Goal: Task Accomplishment & Management: Manage account settings

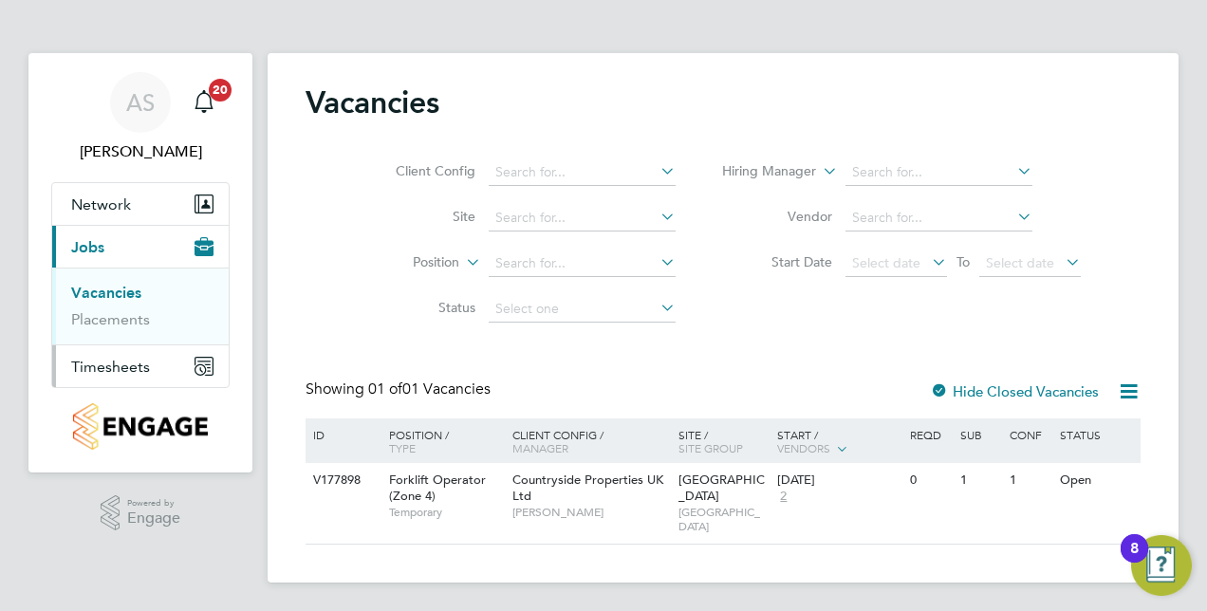
click at [95, 368] on span "Timesheets" at bounding box center [110, 367] width 79 height 18
click at [123, 332] on link "Timesheets" at bounding box center [110, 335] width 79 height 18
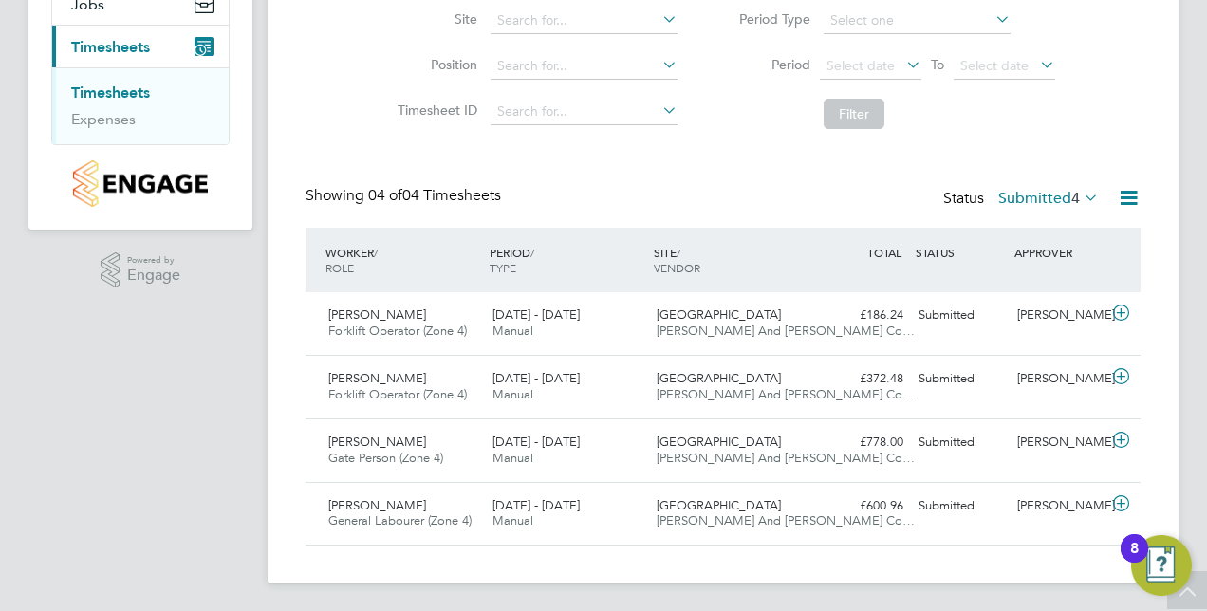
scroll to position [244, 0]
click at [369, 304] on div "[PERSON_NAME] Forklift Operator (Zone 4) [DATE] - [DATE]" at bounding box center [403, 322] width 164 height 47
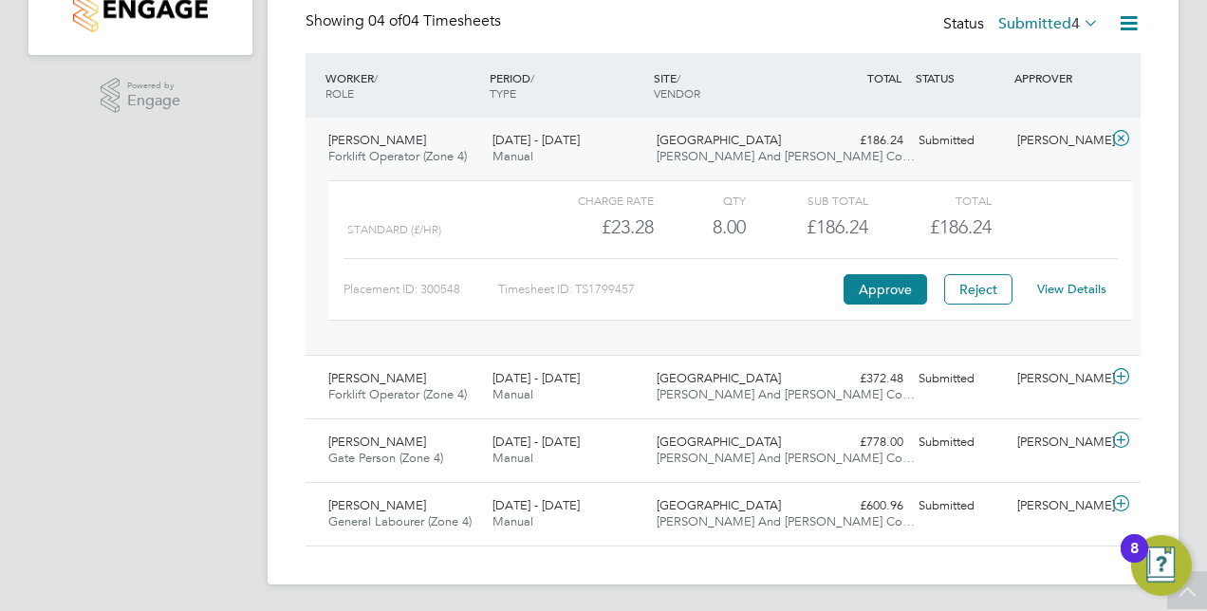
scroll to position [418, 0]
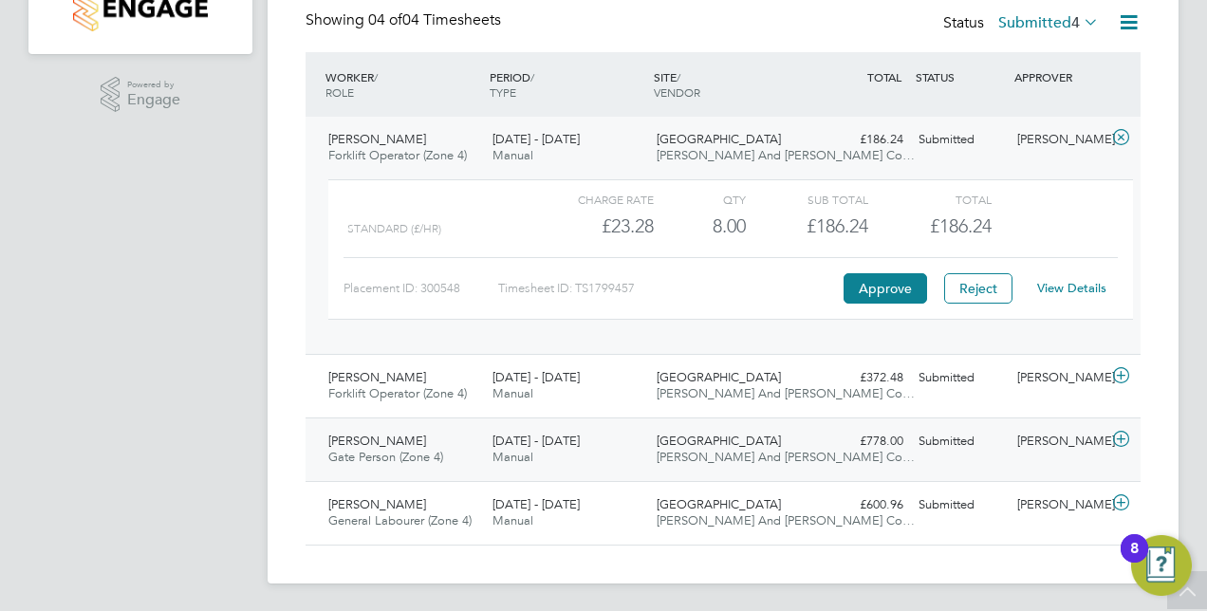
click at [359, 449] on span "Gate Person (Zone 4)" at bounding box center [385, 457] width 115 height 16
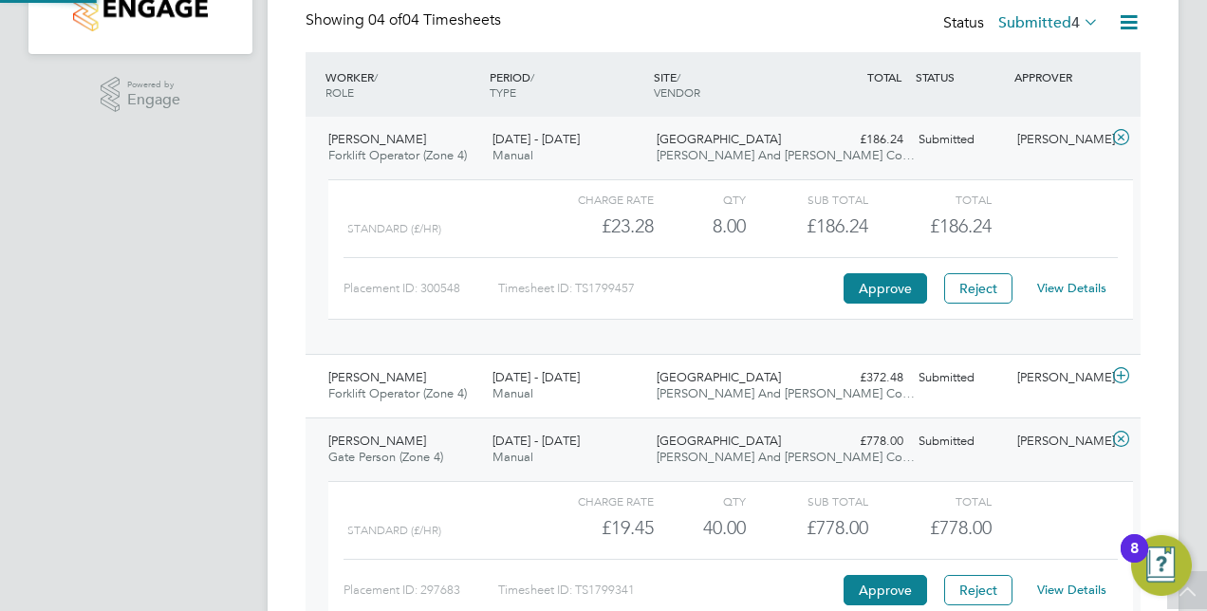
scroll to position [32, 185]
click at [863, 582] on button "Approve" at bounding box center [884, 590] width 83 height 30
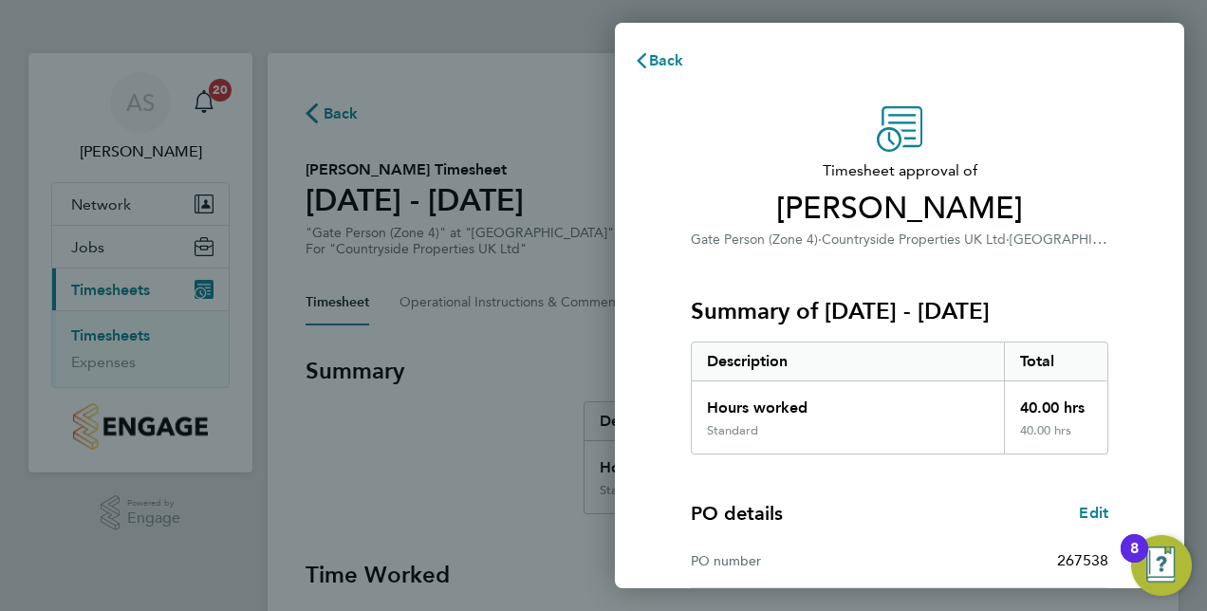
click at [1174, 220] on div "Timesheet approval of Tim Broomfield Gate Person (Zone 4) · Countryside Propert…" at bounding box center [899, 484] width 569 height 802
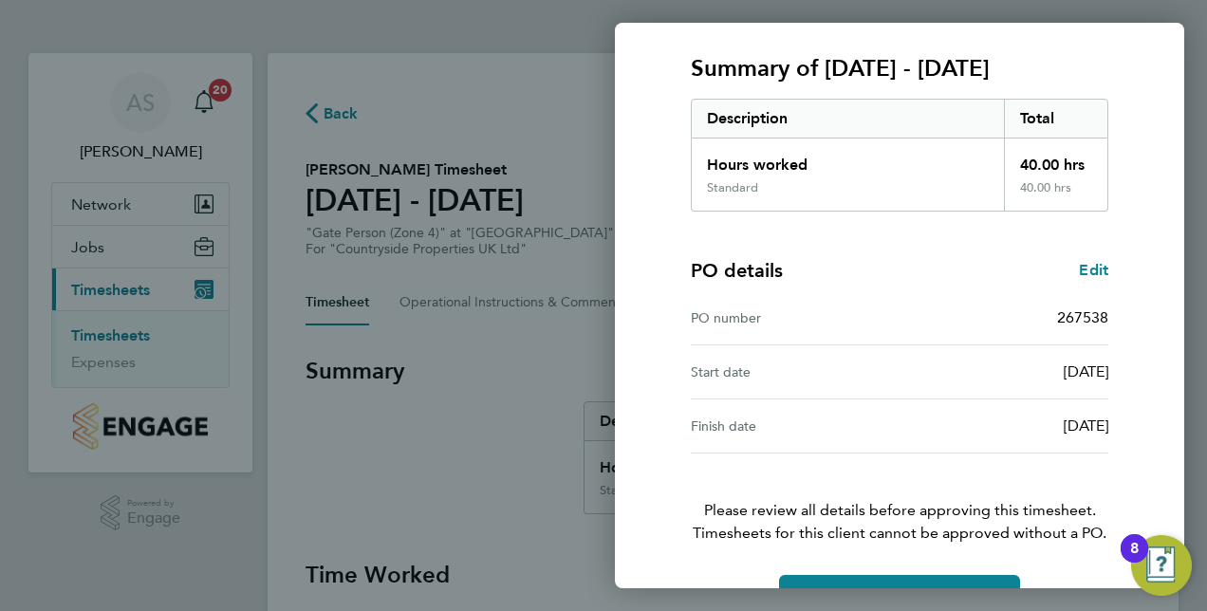
scroll to position [296, 0]
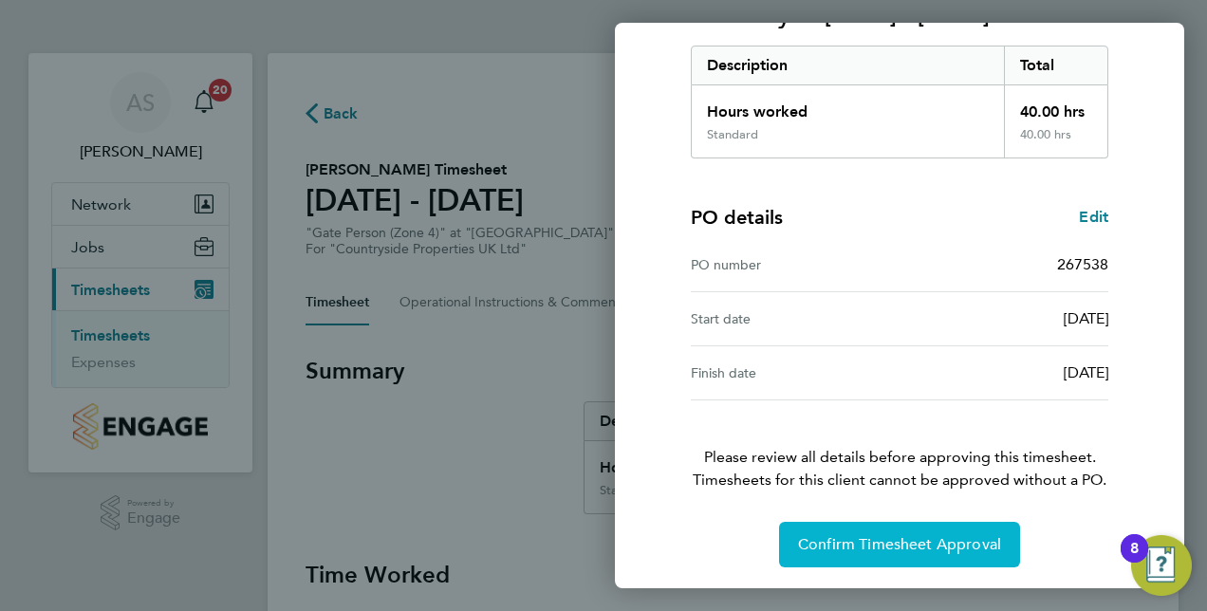
click at [893, 546] on span "Confirm Timesheet Approval" at bounding box center [899, 544] width 203 height 19
